Goal: Task Accomplishment & Management: Manage account settings

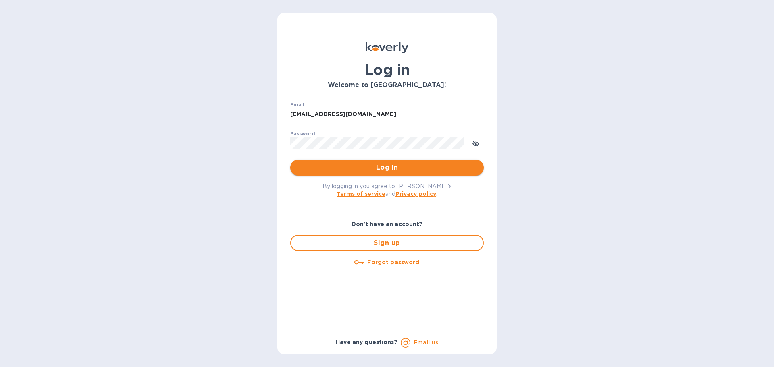
click at [386, 169] on span "Log in" at bounding box center [387, 168] width 181 height 10
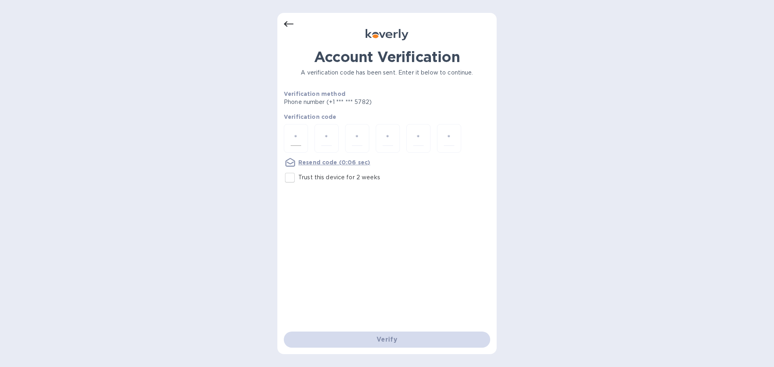
click at [298, 133] on input "number" at bounding box center [296, 138] width 10 height 15
type input "2"
type input "0"
type input "7"
type input "2"
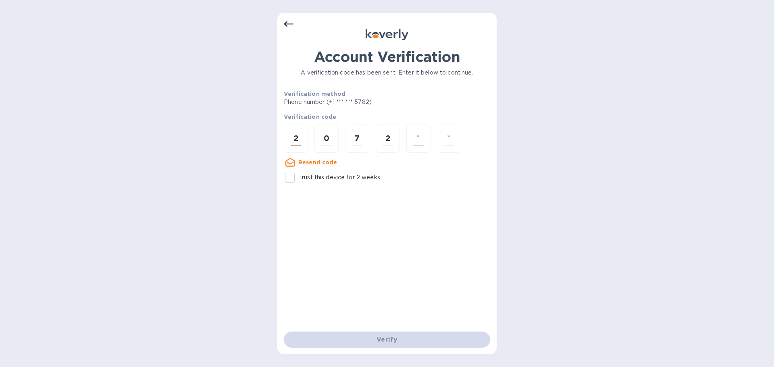
type input "4"
type input "6"
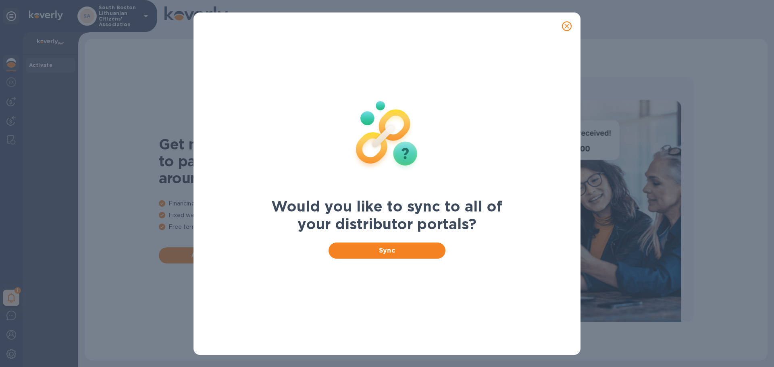
drag, startPoint x: 565, startPoint y: 24, endPoint x: 488, endPoint y: 231, distance: 220.9
click at [490, 232] on div "Would you like to sync to all of your distributor portals? Sync" at bounding box center [387, 184] width 387 height 343
click at [389, 251] on span "Sync" at bounding box center [387, 251] width 104 height 10
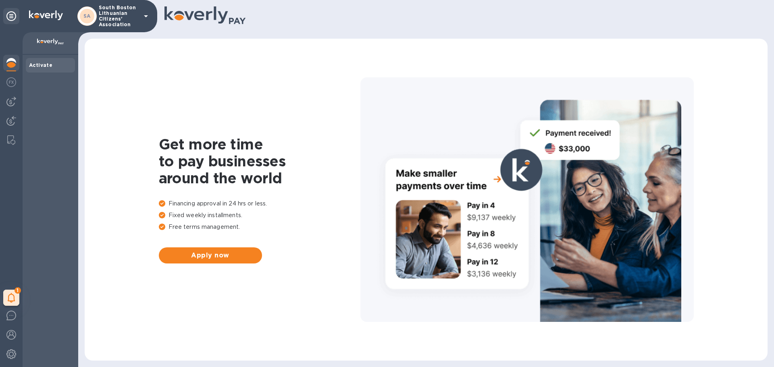
click at [38, 62] on b "Activate" at bounding box center [40, 65] width 23 height 6
click at [9, 14] on icon at bounding box center [11, 16] width 10 height 10
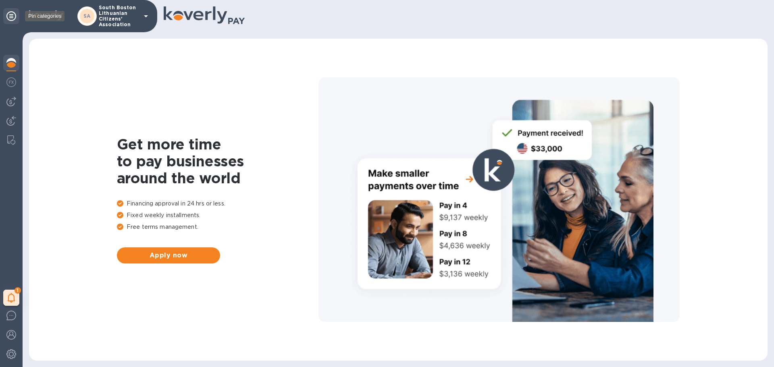
click at [9, 14] on icon at bounding box center [11, 16] width 10 height 10
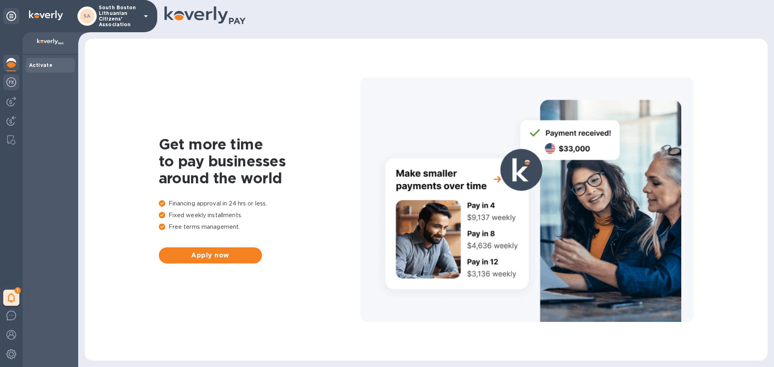
click at [8, 79] on img at bounding box center [11, 82] width 10 height 10
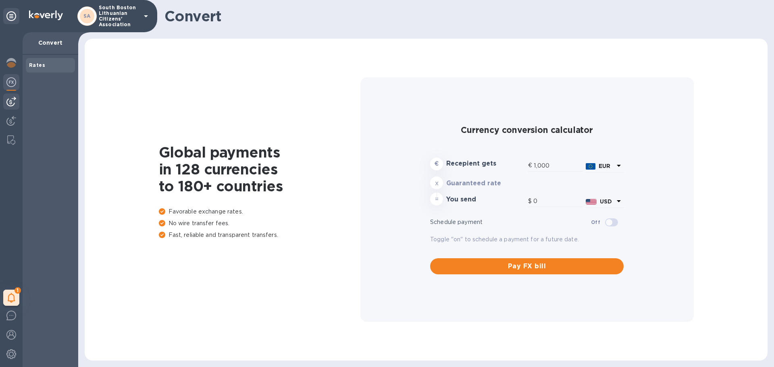
type input "1,172.65"
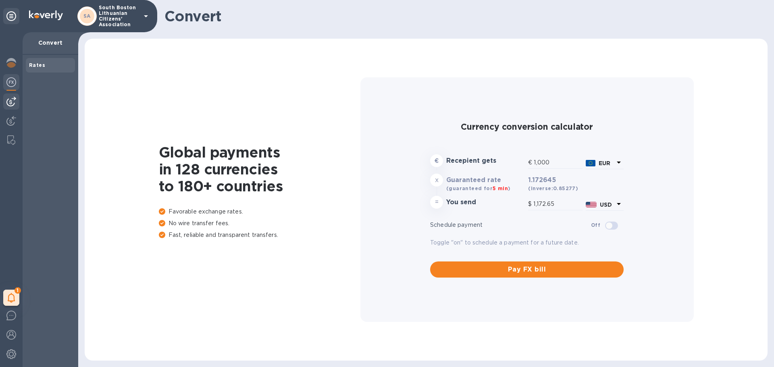
click at [10, 102] on img at bounding box center [11, 102] width 10 height 10
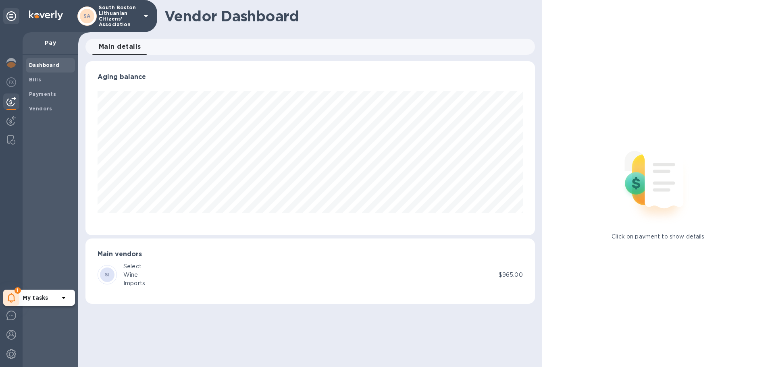
scroll to position [174, 449]
click at [9, 294] on icon at bounding box center [12, 298] width 8 height 10
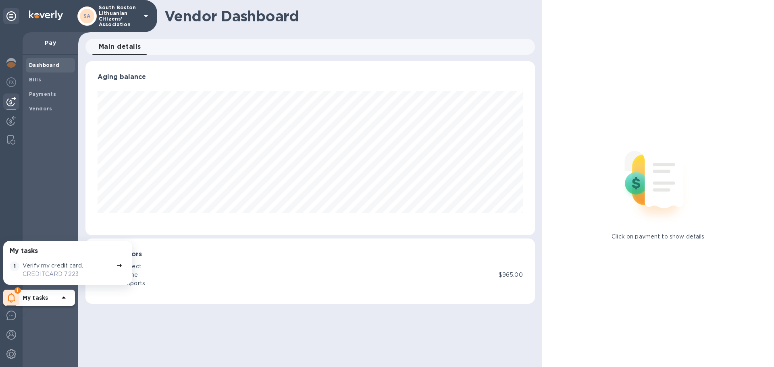
click at [47, 297] on b "My tasks" at bounding box center [35, 298] width 25 height 6
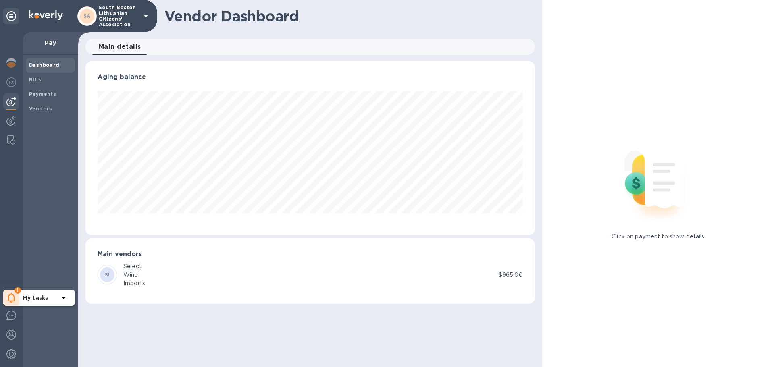
click at [64, 294] on icon at bounding box center [64, 298] width 10 height 10
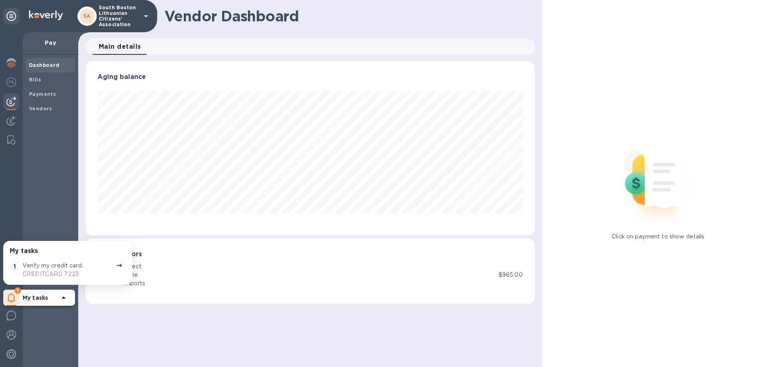
click at [116, 264] on icon at bounding box center [119, 266] width 6 height 6
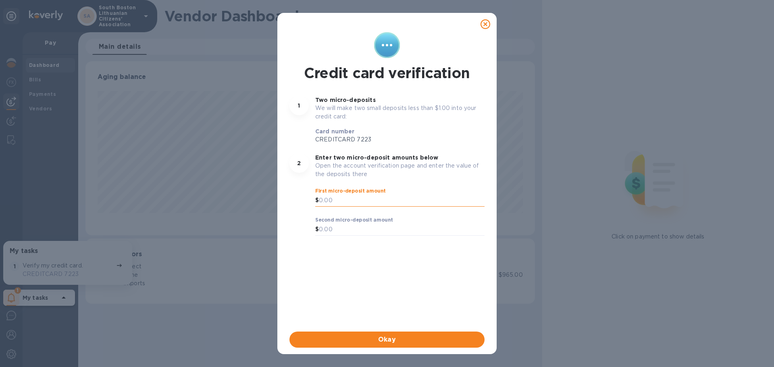
click at [341, 197] on input "text" at bounding box center [402, 201] width 166 height 12
type input "82"
click at [319, 200] on div "$" at bounding box center [317, 201] width 4 height 12
click at [331, 201] on input "82" at bounding box center [402, 201] width 166 height 12
click at [326, 231] on input "text" at bounding box center [402, 230] width 166 height 12
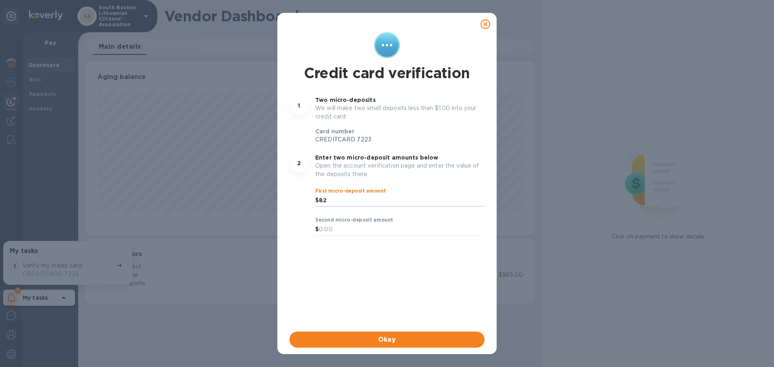
drag, startPoint x: 333, startPoint y: 198, endPoint x: 270, endPoint y: 198, distance: 62.5
click at [270, 198] on div "Credit card verification 1 Two micro-deposits We will make two small deposits l…" at bounding box center [387, 183] width 774 height 367
type input "0.82"
click at [323, 228] on input "text" at bounding box center [402, 230] width 166 height 12
type input "0.33"
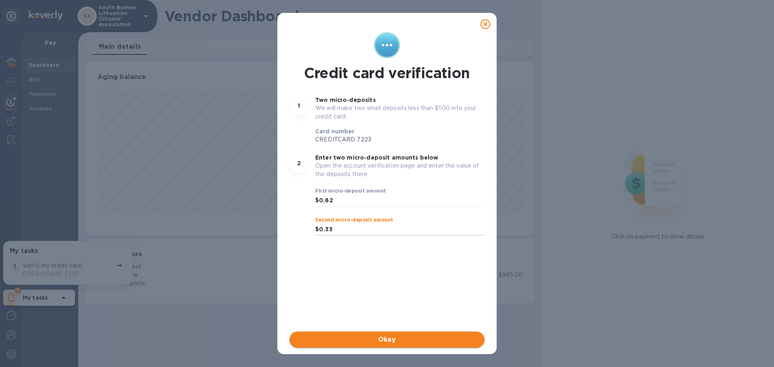
click at [401, 340] on span "Okay" at bounding box center [387, 340] width 182 height 10
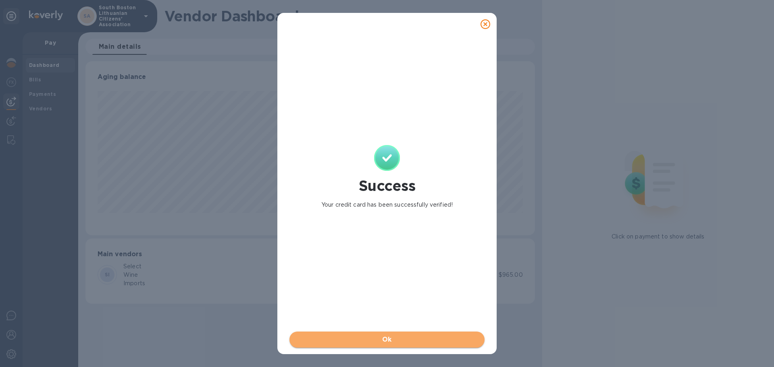
click at [379, 336] on span "Ok" at bounding box center [387, 340] width 182 height 10
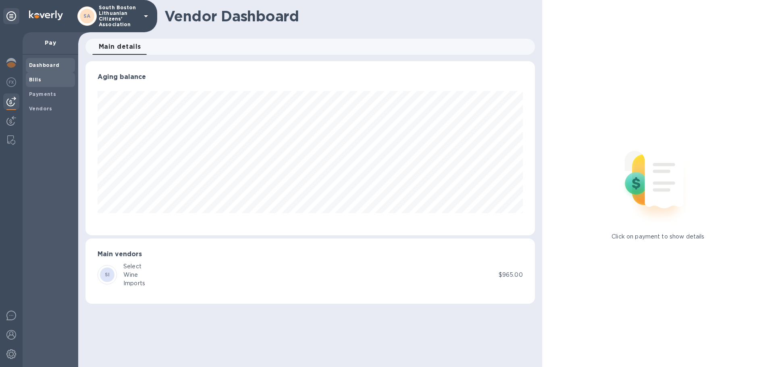
click at [38, 80] on b "Bills" at bounding box center [35, 80] width 12 height 6
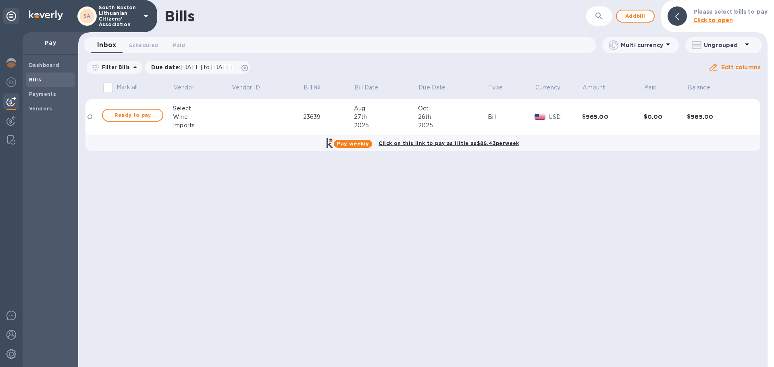
click at [90, 114] on td at bounding box center [94, 117] width 16 height 36
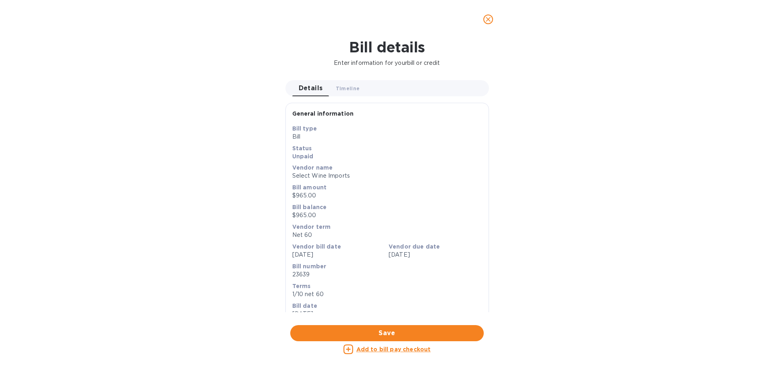
click at [385, 346] on u "Add to bill pay checkout" at bounding box center [394, 349] width 75 height 6
checkbox input "true"
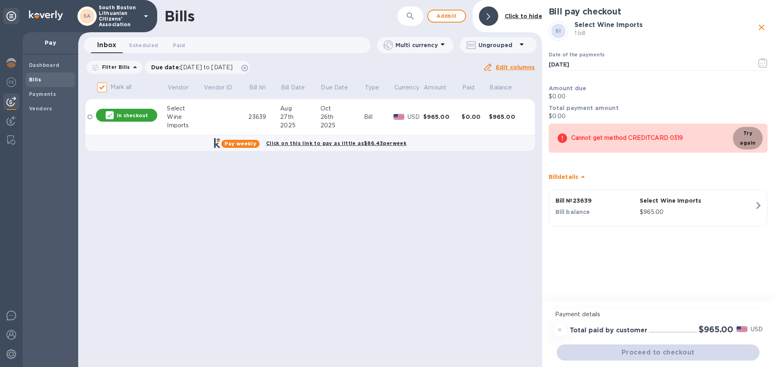
click at [754, 140] on span "Try again" at bounding box center [748, 138] width 17 height 19
click at [44, 94] on b "Payments" at bounding box center [42, 94] width 27 height 6
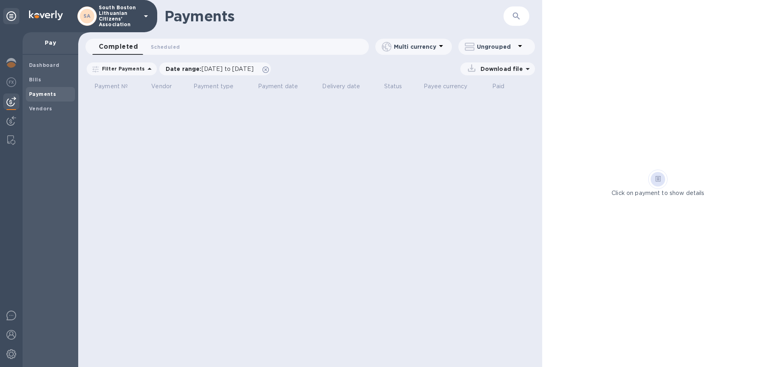
click at [43, 92] on b "Payments" at bounding box center [42, 94] width 27 height 6
click at [38, 77] on b "Bills" at bounding box center [35, 80] width 12 height 6
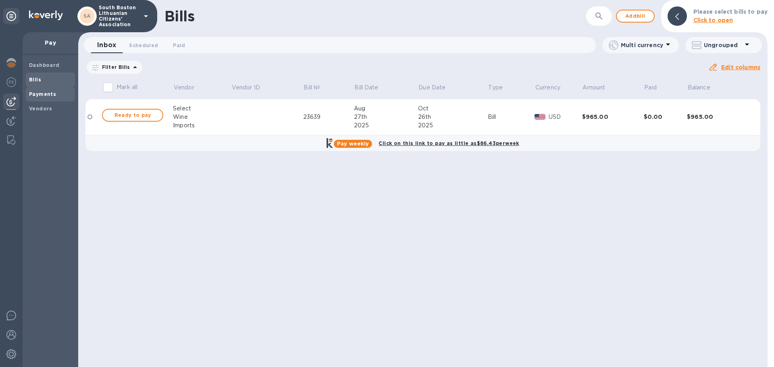
click at [39, 87] on div "Payments" at bounding box center [50, 94] width 49 height 15
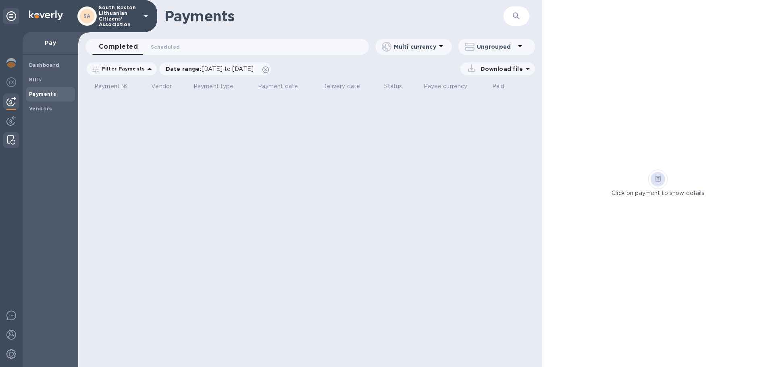
click at [11, 139] on img at bounding box center [11, 141] width 8 height 10
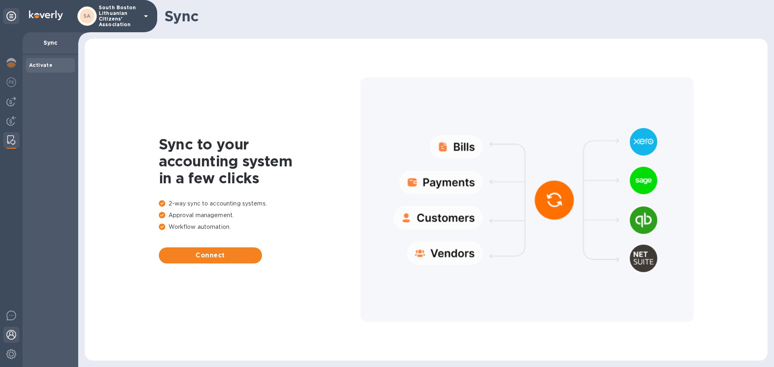
click at [9, 332] on img at bounding box center [11, 335] width 10 height 10
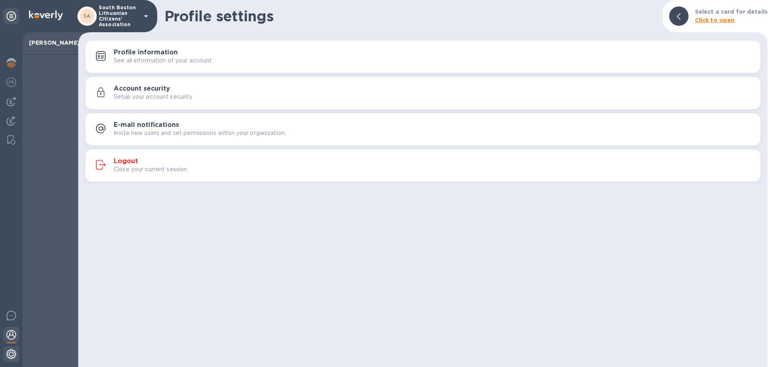
click at [10, 349] on div at bounding box center [11, 355] width 16 height 18
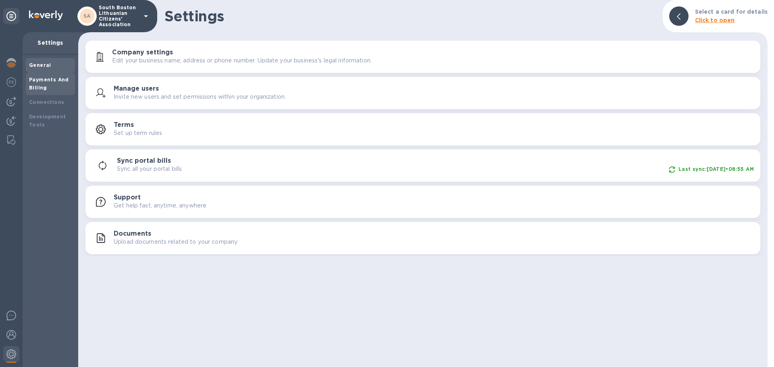
click at [38, 81] on b "Payments And Billing" at bounding box center [49, 84] width 40 height 14
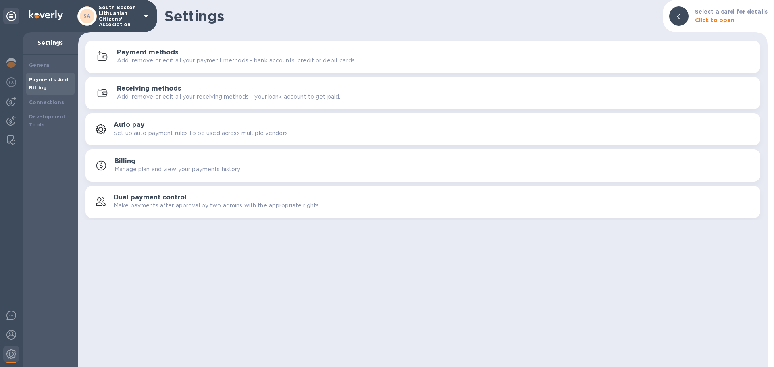
click at [142, 52] on h3 "Payment methods" at bounding box center [147, 53] width 61 height 8
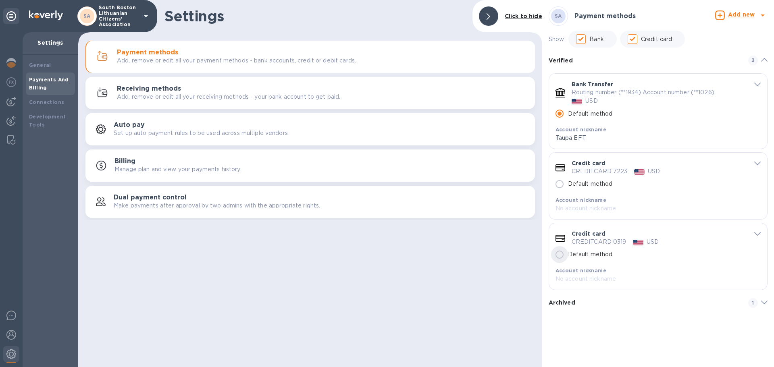
click at [558, 254] on input "Default method" at bounding box center [559, 254] width 17 height 17
radio input "false"
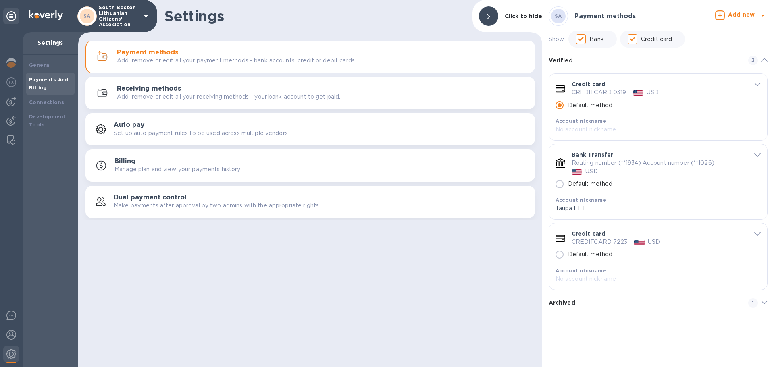
click at [559, 183] on input "Default method" at bounding box center [559, 184] width 17 height 17
radio input "false"
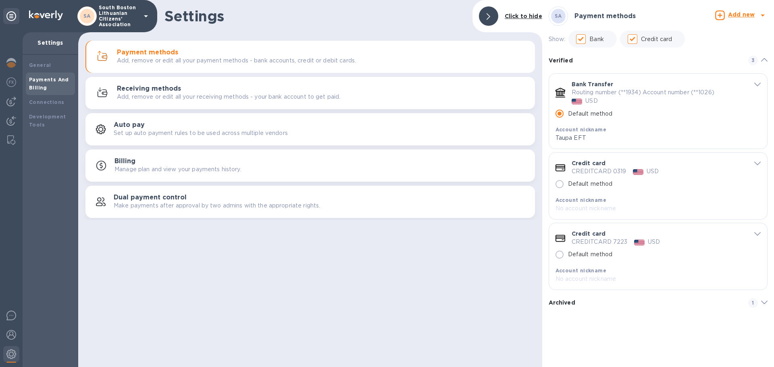
click at [759, 163] on icon "default-method" at bounding box center [758, 164] width 6 height 4
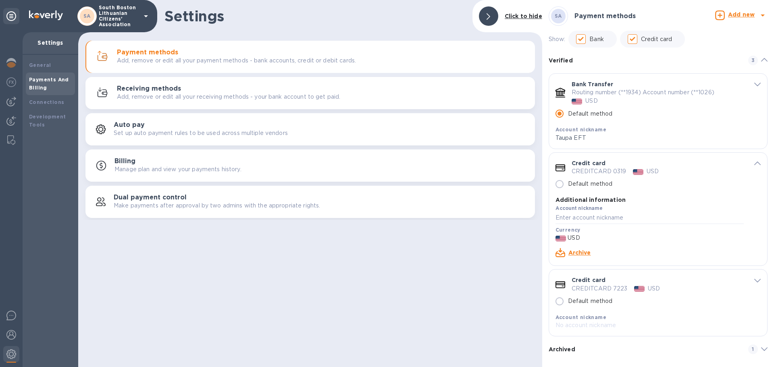
click at [582, 253] on link "Archive" at bounding box center [580, 253] width 23 height 6
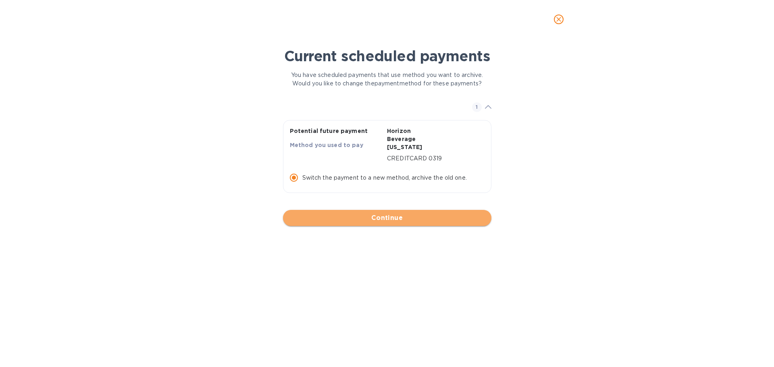
click at [385, 218] on span "Continue" at bounding box center [388, 218] width 196 height 10
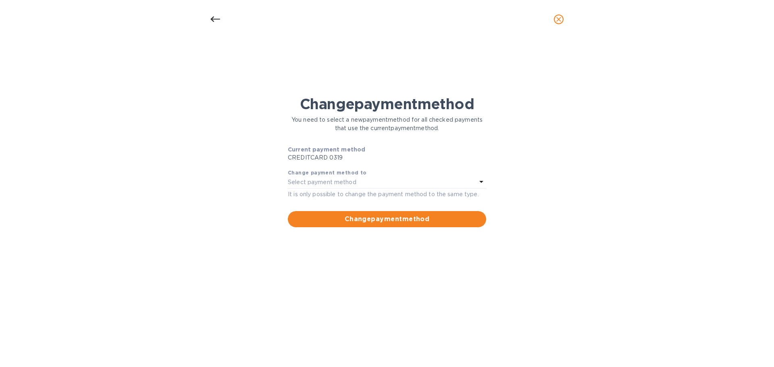
click at [479, 178] on icon at bounding box center [482, 182] width 10 height 10
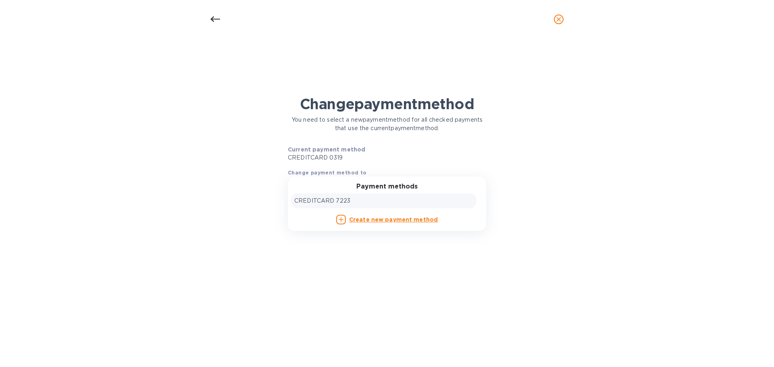
click at [357, 199] on div "CREDITCARD 7223" at bounding box center [383, 201] width 179 height 8
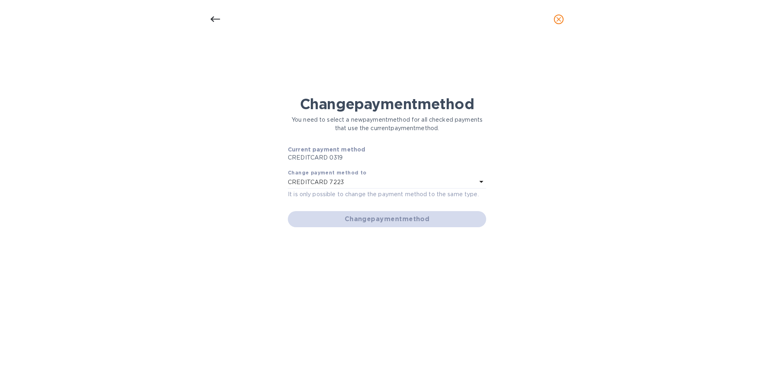
click at [742, 321] on div "Change payment method You need to select a new payment method for all checked p…" at bounding box center [386, 211] width 761 height 272
click at [460, 215] on div "Change payment method" at bounding box center [387, 219] width 205 height 23
click at [430, 186] on div "CREDITCARD 7223" at bounding box center [382, 182] width 189 height 11
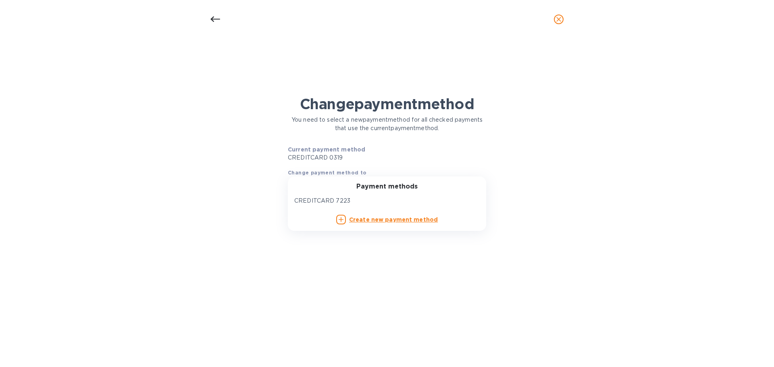
click at [430, 186] on div "Payment methods" at bounding box center [387, 187] width 179 height 8
click at [321, 199] on p "CREDITCARD 7223" at bounding box center [322, 201] width 56 height 8
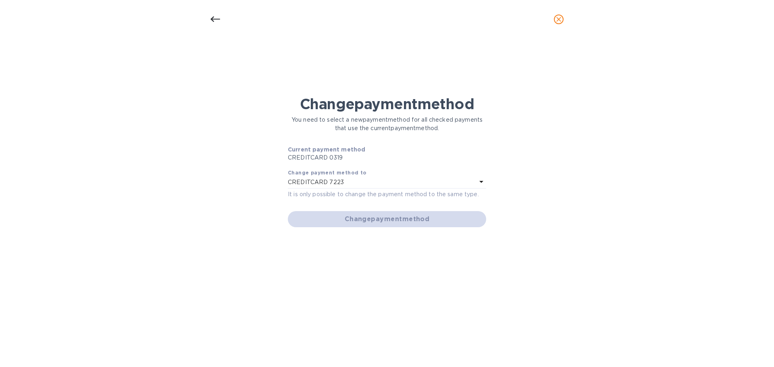
click at [382, 218] on div "Change payment method" at bounding box center [387, 219] width 205 height 23
click at [377, 217] on div "Change payment method" at bounding box center [387, 219] width 205 height 23
click at [482, 180] on icon at bounding box center [482, 182] width 10 height 10
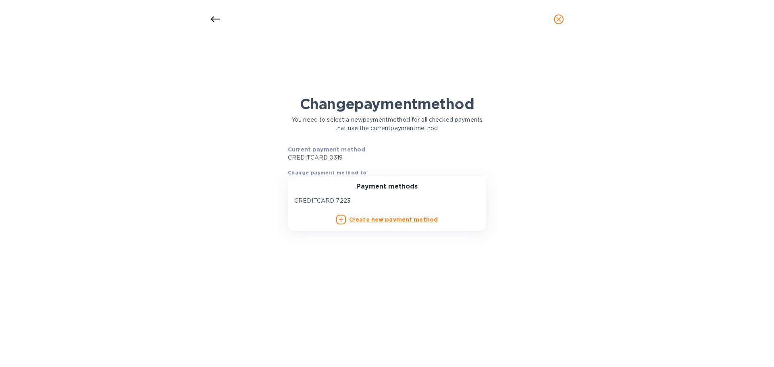
click at [482, 180] on div "Payment methods CREDITCARD 7223 Create new payment method" at bounding box center [387, 204] width 198 height 55
click at [332, 200] on p "CREDITCARD 7223" at bounding box center [322, 201] width 56 height 8
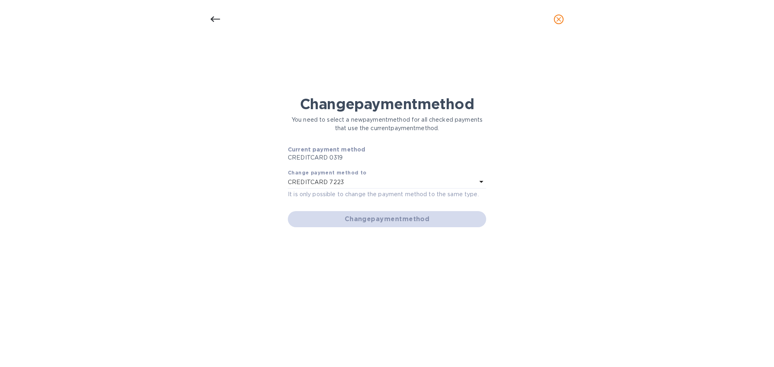
click at [334, 158] on p "CREDITCARD 0319" at bounding box center [387, 158] width 198 height 8
click at [559, 16] on icon "close" at bounding box center [559, 19] width 8 height 8
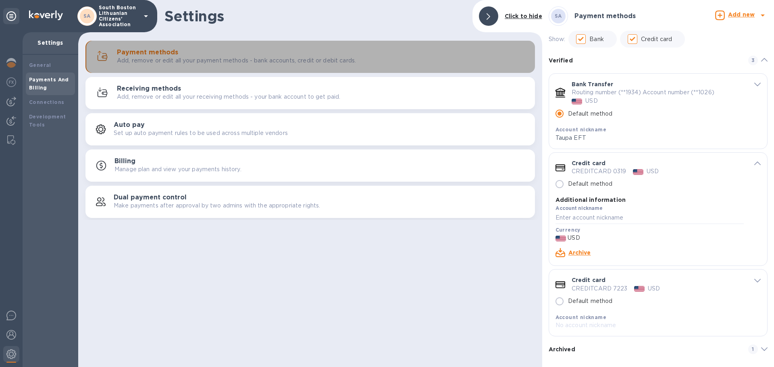
click at [152, 54] on h3 "Payment methods" at bounding box center [147, 53] width 61 height 8
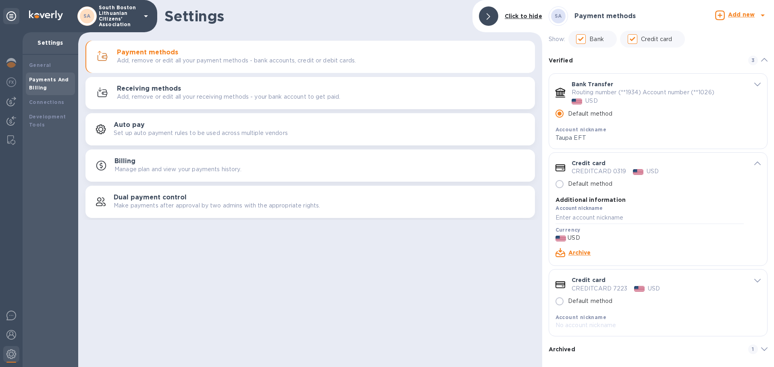
scroll to position [4, 0]
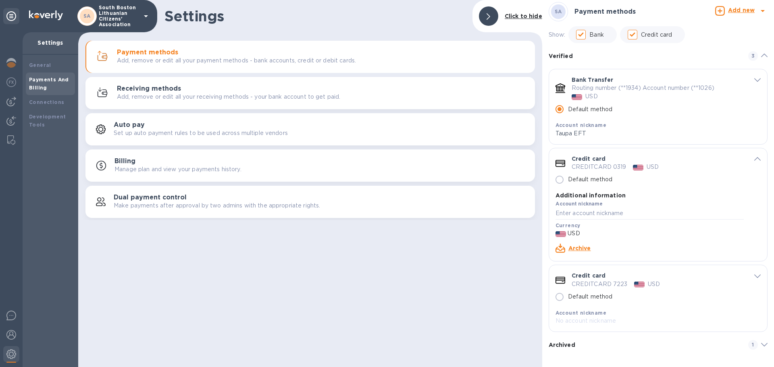
click at [761, 344] on icon "default-method" at bounding box center [764, 345] width 6 height 4
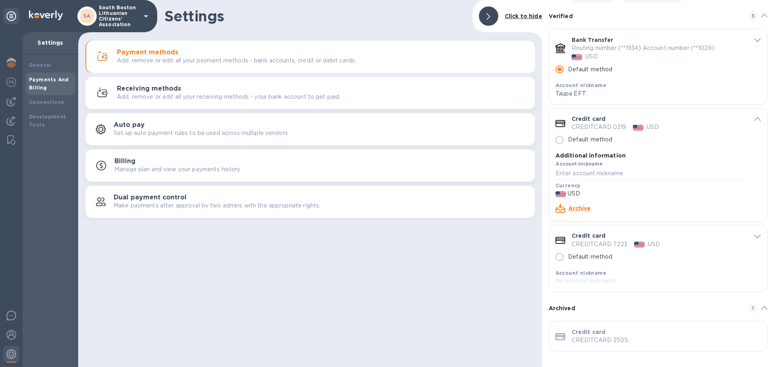
click at [579, 207] on link "Archive" at bounding box center [580, 208] width 23 height 6
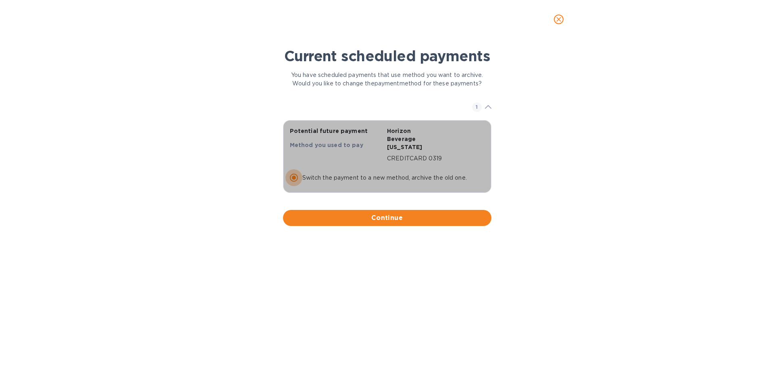
click at [294, 175] on input "Switch the payment to a new method, archive the old one." at bounding box center [294, 177] width 17 height 17
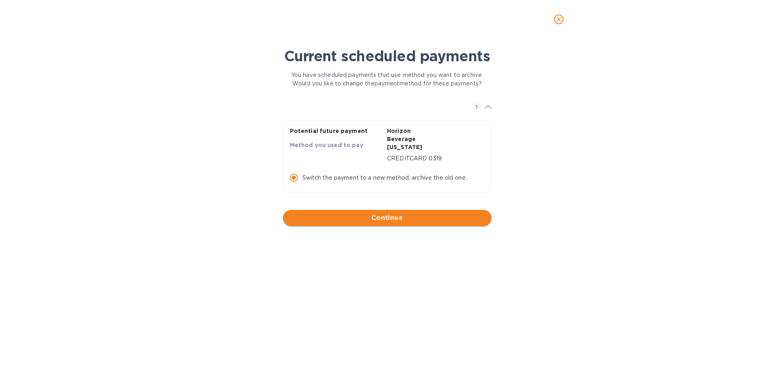
click at [388, 215] on span "Continue" at bounding box center [388, 218] width 196 height 10
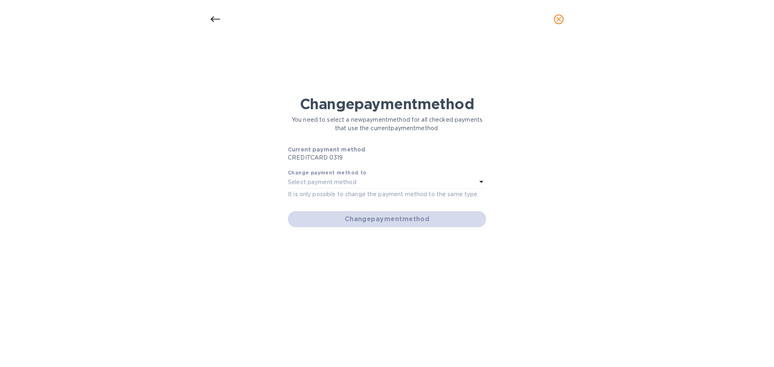
click at [481, 179] on icon at bounding box center [482, 182] width 10 height 10
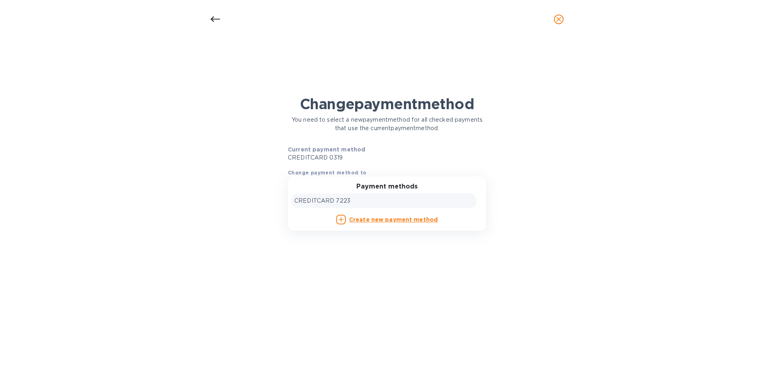
click at [307, 198] on p "CREDITCARD 7223" at bounding box center [322, 201] width 56 height 8
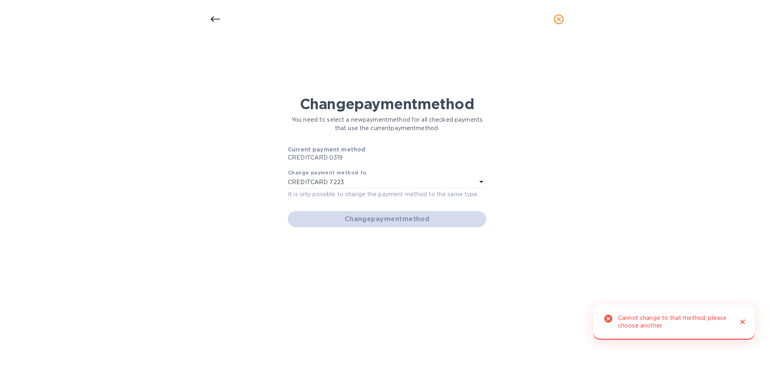
click at [743, 321] on icon "Close" at bounding box center [743, 322] width 8 height 8
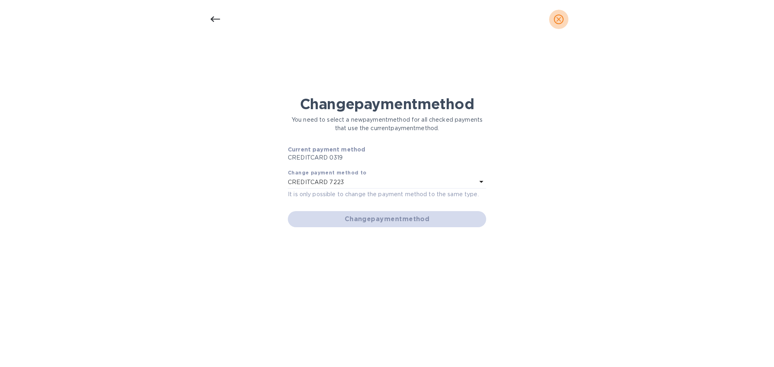
click at [559, 19] on icon "close" at bounding box center [559, 19] width 5 height 5
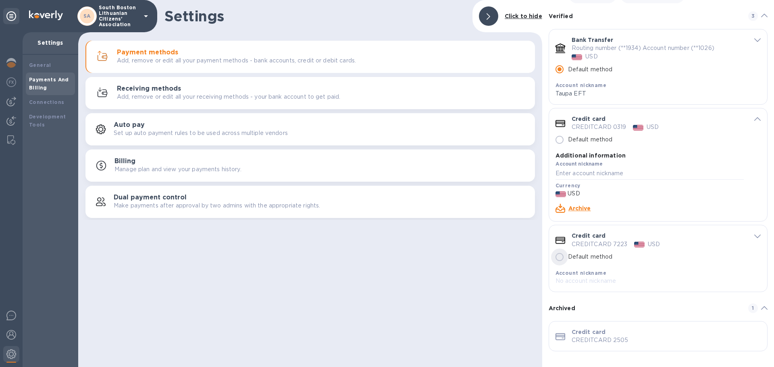
click at [559, 256] on input "Default method" at bounding box center [559, 257] width 17 height 17
radio input "false"
radio input "true"
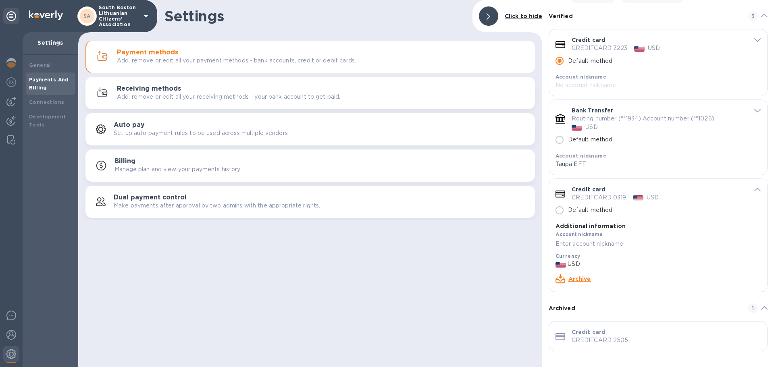
click at [577, 276] on link "Archive" at bounding box center [580, 279] width 23 height 6
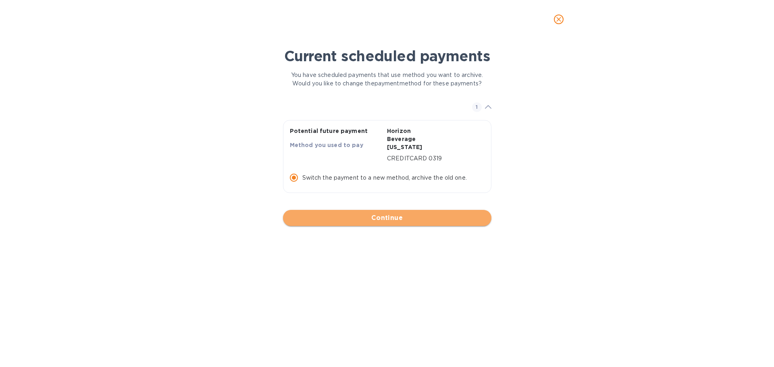
click at [357, 216] on span "Continue" at bounding box center [388, 218] width 196 height 10
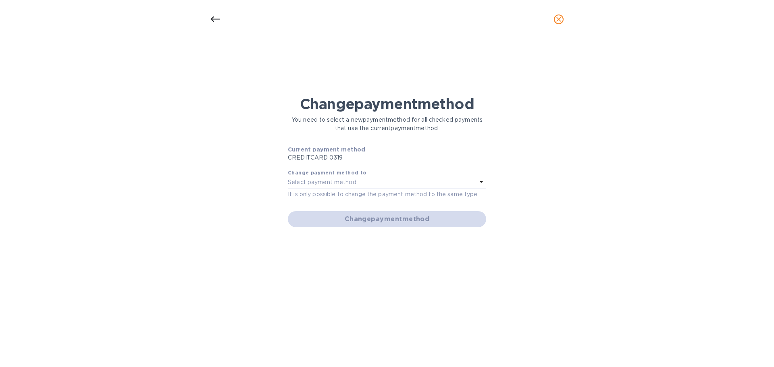
click at [480, 182] on icon at bounding box center [482, 182] width 10 height 10
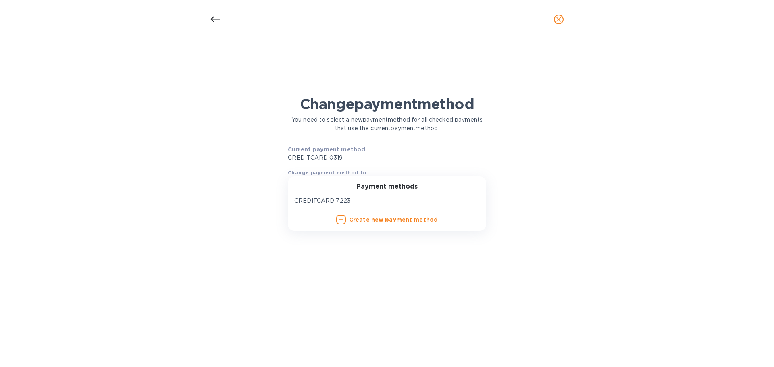
click at [335, 199] on p "CREDITCARD 7223" at bounding box center [322, 201] width 56 height 8
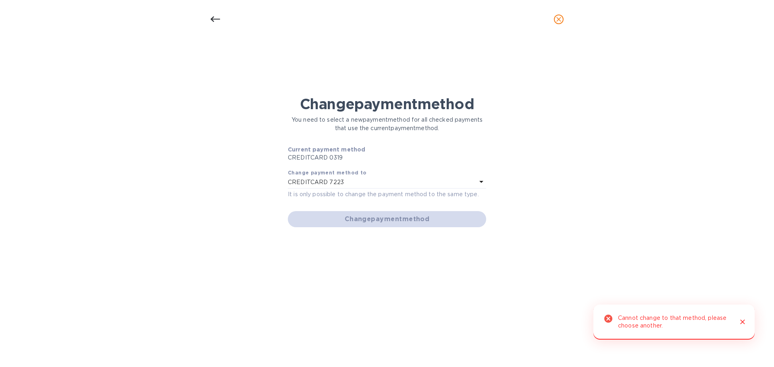
click at [214, 18] on icon at bounding box center [216, 20] width 10 height 10
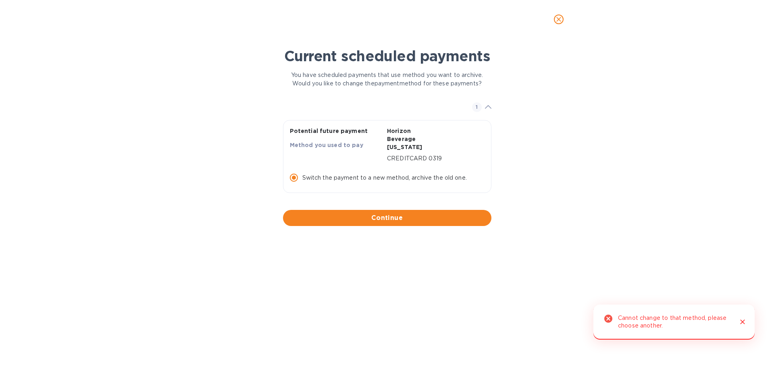
click at [214, 18] on icon "close" at bounding box center [216, 20] width 6 height 6
click at [559, 16] on icon "close" at bounding box center [559, 19] width 8 height 8
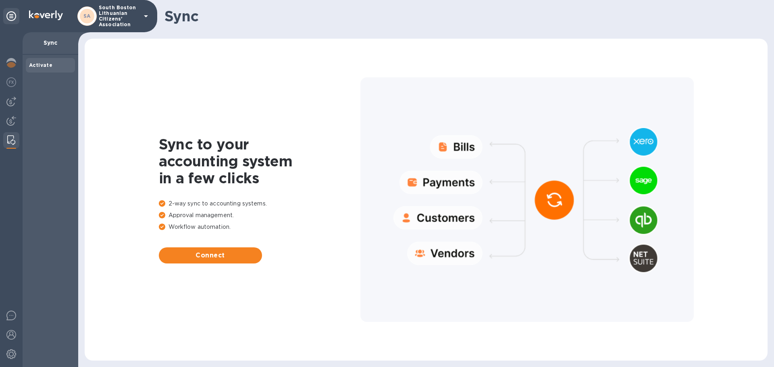
click at [461, 148] on div at bounding box center [528, 199] width 334 height 245
click at [12, 337] on img at bounding box center [11, 335] width 10 height 10
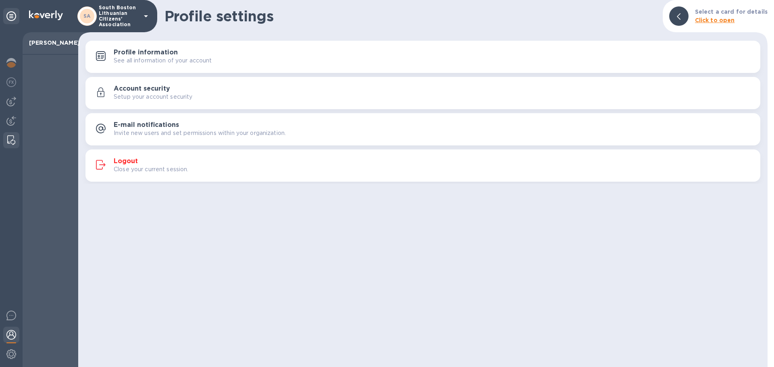
click at [10, 137] on img at bounding box center [11, 141] width 8 height 10
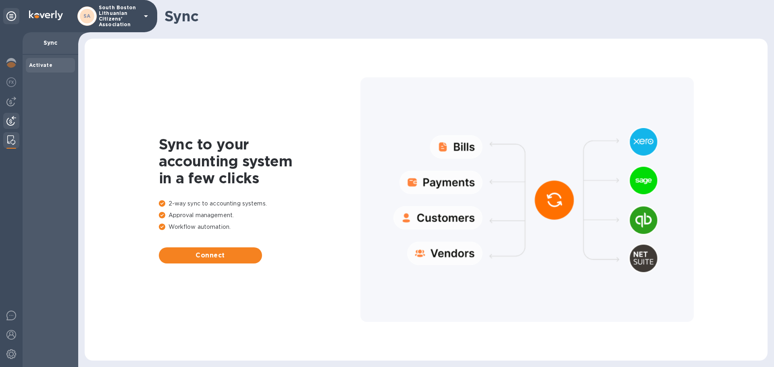
click at [12, 121] on img at bounding box center [11, 121] width 10 height 10
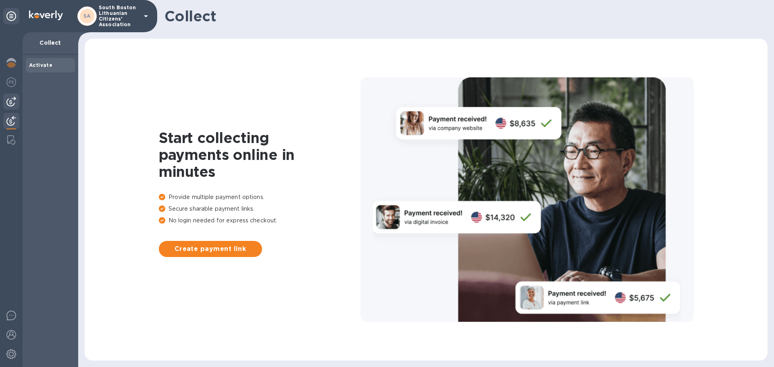
click at [12, 97] on img at bounding box center [11, 102] width 10 height 10
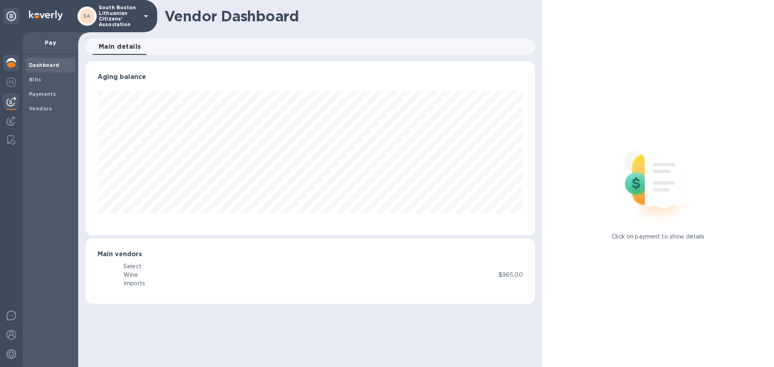
scroll to position [174, 449]
click at [36, 79] on b "Bills" at bounding box center [35, 80] width 12 height 6
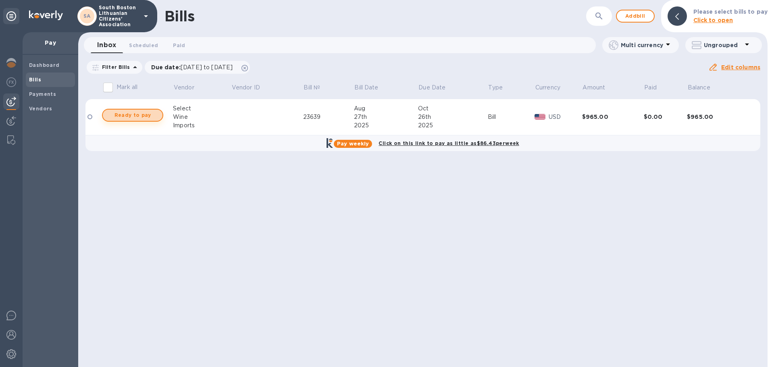
click at [136, 115] on span "Ready to pay" at bounding box center [132, 116] width 47 height 10
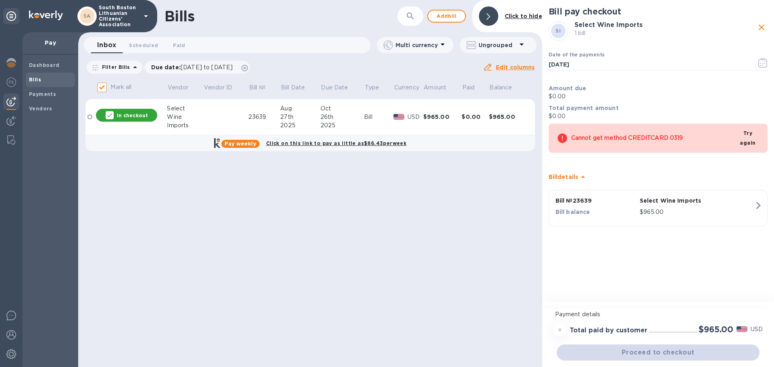
click at [133, 113] on p "In checkout" at bounding box center [132, 115] width 31 height 7
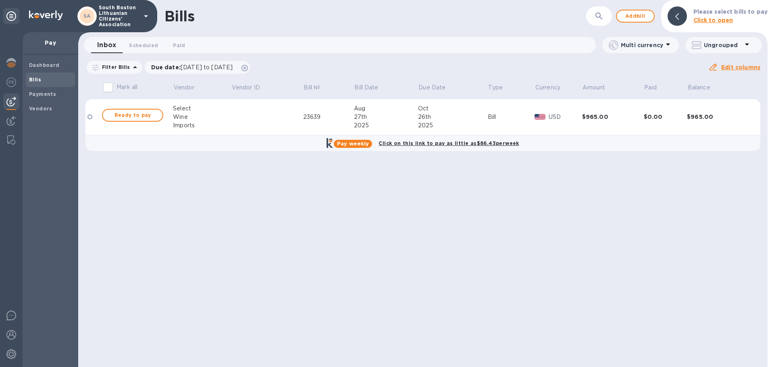
click at [722, 20] on b "Click to open" at bounding box center [714, 20] width 40 height 6
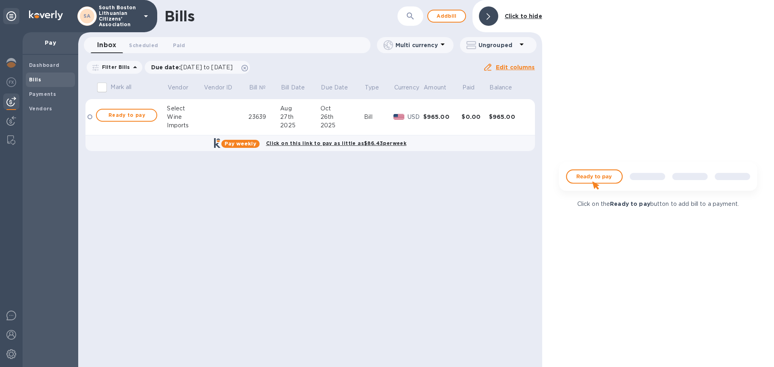
click at [91, 115] on div at bounding box center [90, 117] width 5 height 5
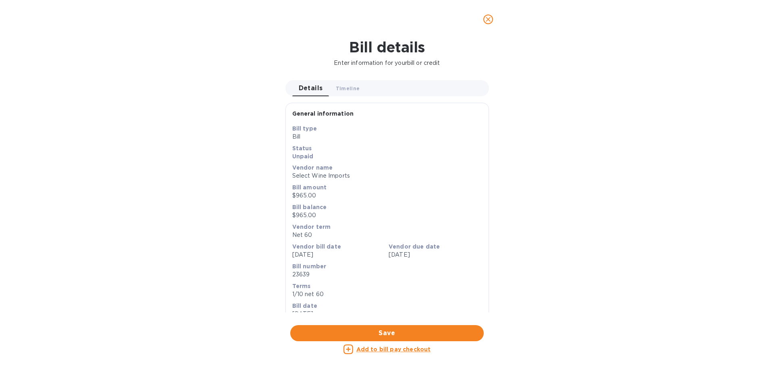
click at [395, 348] on u "Add to bill pay checkout" at bounding box center [394, 349] width 75 height 6
checkbox input "true"
